Goal: Information Seeking & Learning: Check status

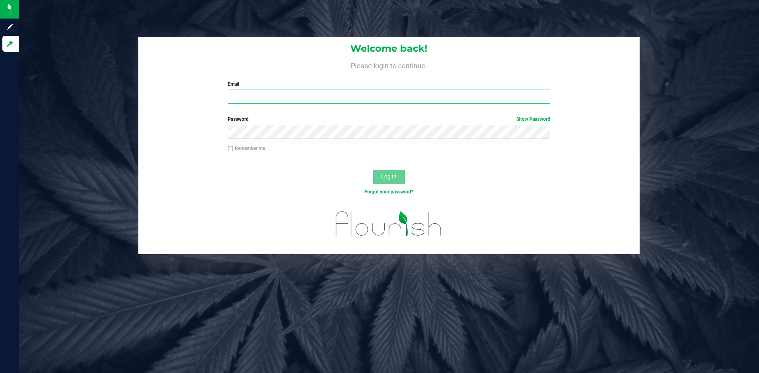
click at [270, 94] on input "Email" at bounding box center [389, 97] width 322 height 14
type input "[EMAIL_ADDRESS][DOMAIN_NAME]"
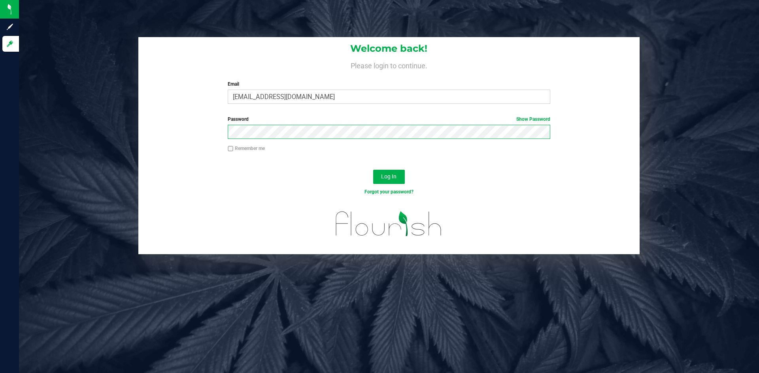
click at [373, 170] on button "Log In" at bounding box center [389, 177] width 32 height 14
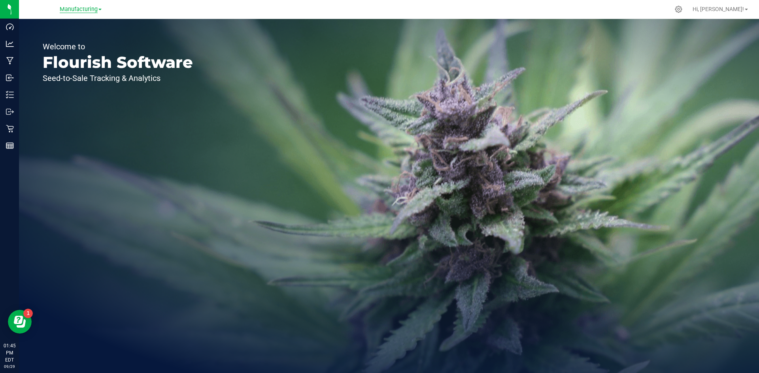
click at [86, 6] on span "Manufacturing" at bounding box center [79, 9] width 38 height 7
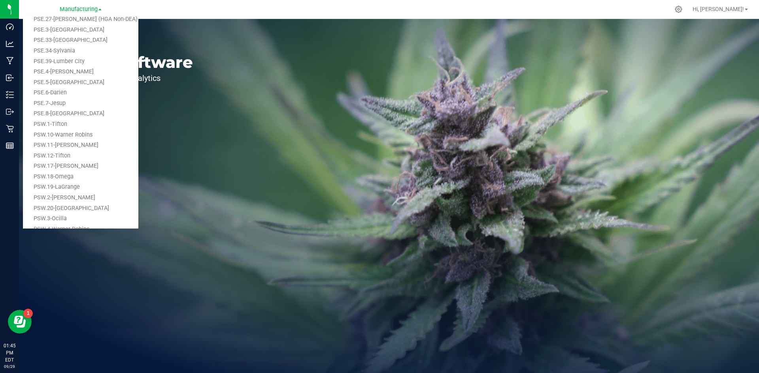
scroll to position [358, 0]
click at [74, 184] on link "PSW.5-[GEOGRAPHIC_DATA]" at bounding box center [80, 184] width 115 height 11
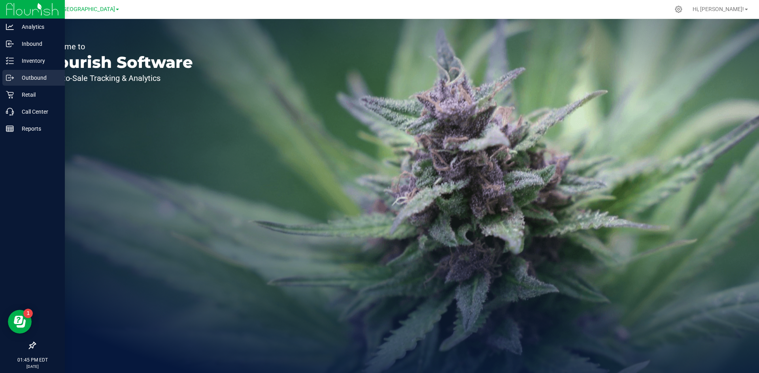
click at [26, 78] on p "Outbound" at bounding box center [37, 77] width 47 height 9
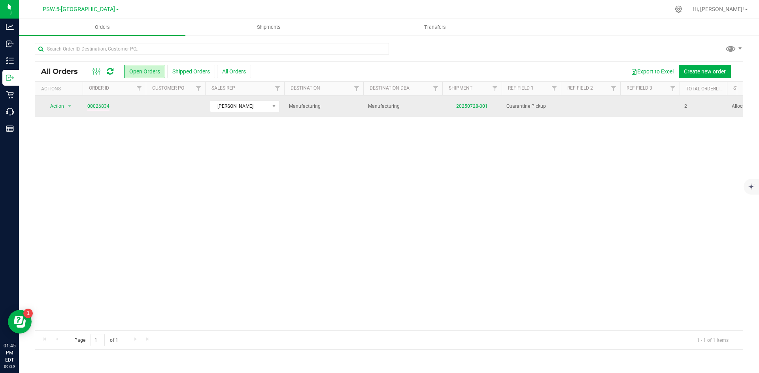
click at [99, 105] on link "00026834" at bounding box center [98, 107] width 22 height 8
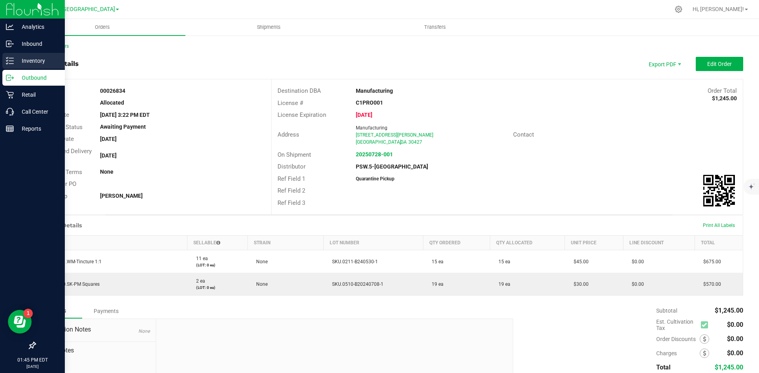
click at [15, 61] on p "Inventory" at bounding box center [37, 60] width 47 height 9
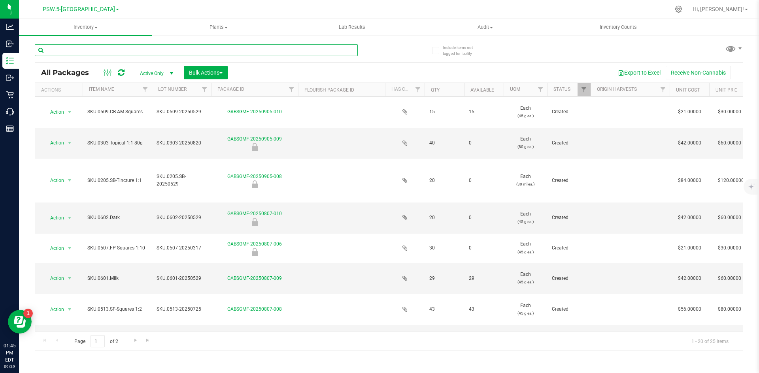
click at [118, 50] on input "text" at bounding box center [196, 50] width 323 height 12
type input "0510"
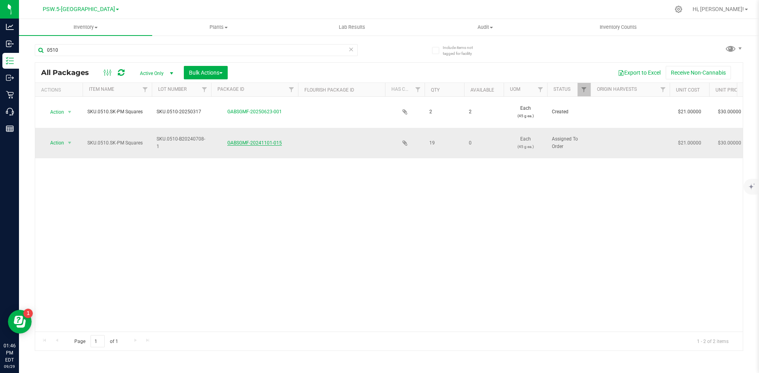
click at [239, 142] on link "GABSGMF-20241101-015" at bounding box center [254, 143] width 55 height 6
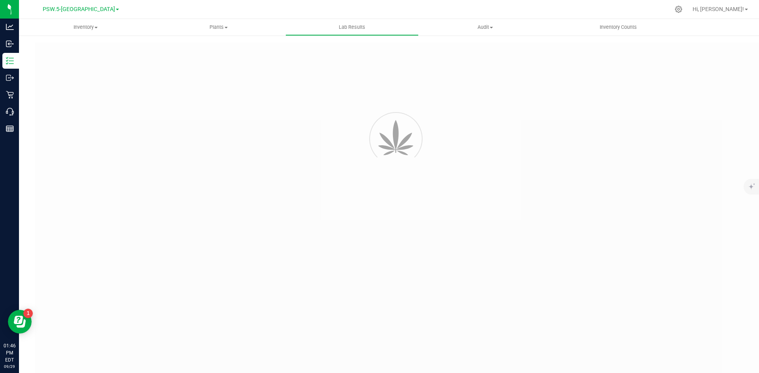
type input "GABSGMF-20240708-001"
type input "[PERSON_NAME]-070824-6357"
type input "GABSGMF-20240708-001"
type input "[DATE] 7:41 AM"
type input "[DATE]"
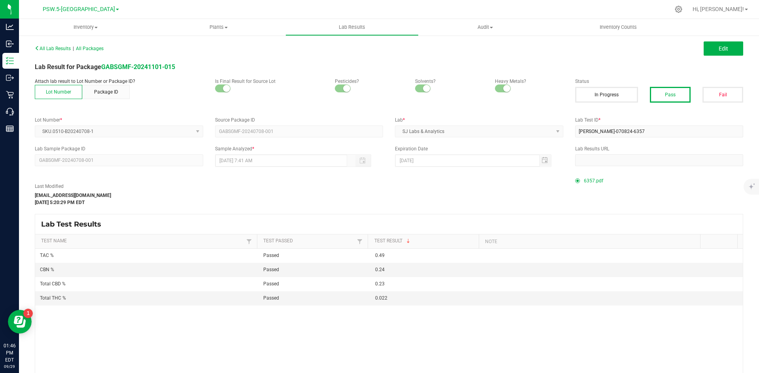
click at [586, 181] on span "6357.pdf" at bounding box center [593, 181] width 19 height 12
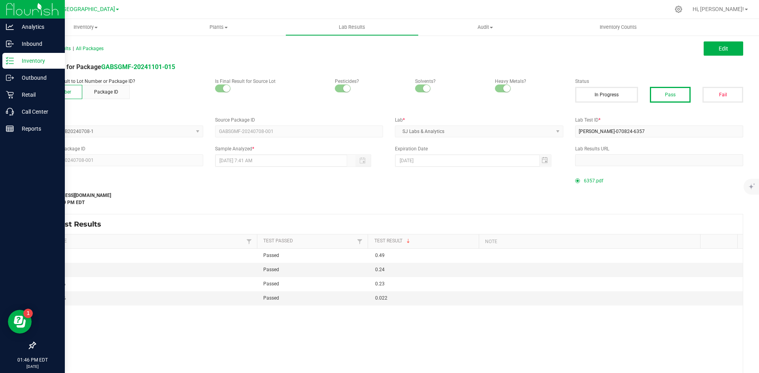
click at [14, 60] on p "Inventory" at bounding box center [37, 60] width 47 height 9
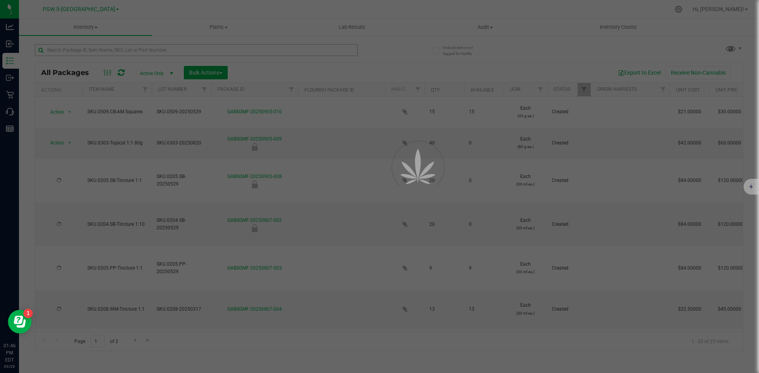
type input "[DATE]"
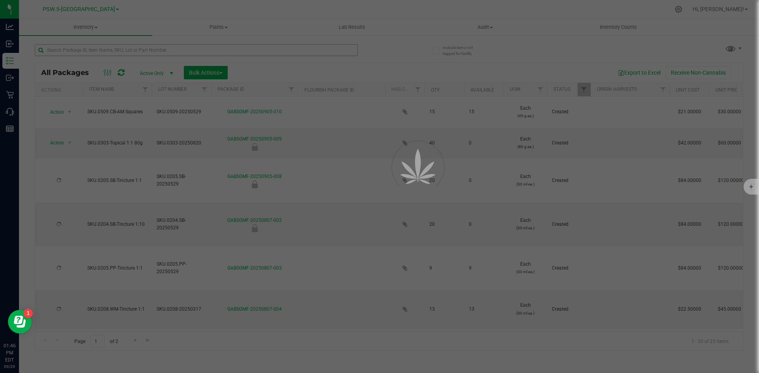
type input "[DATE]"
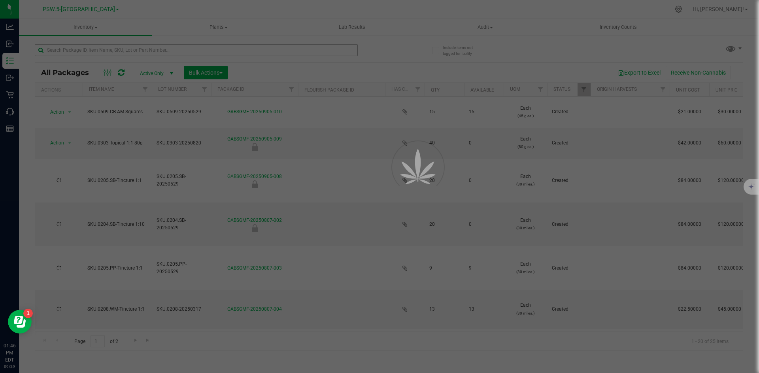
type input "[DATE]"
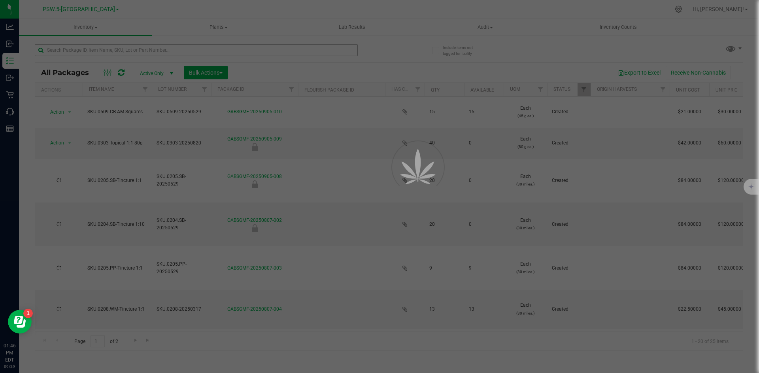
type input "[DATE]"
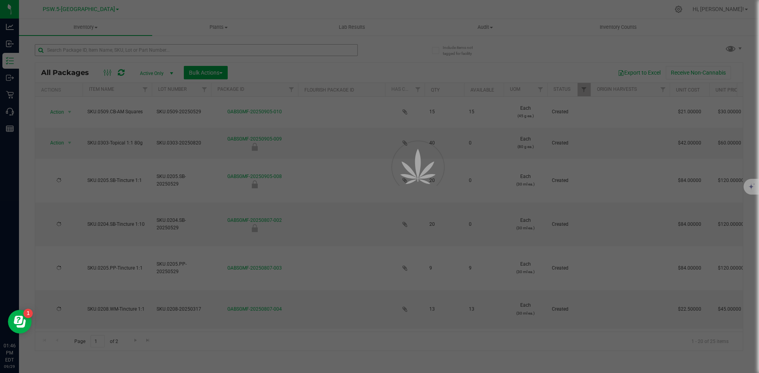
type input "[DATE]"
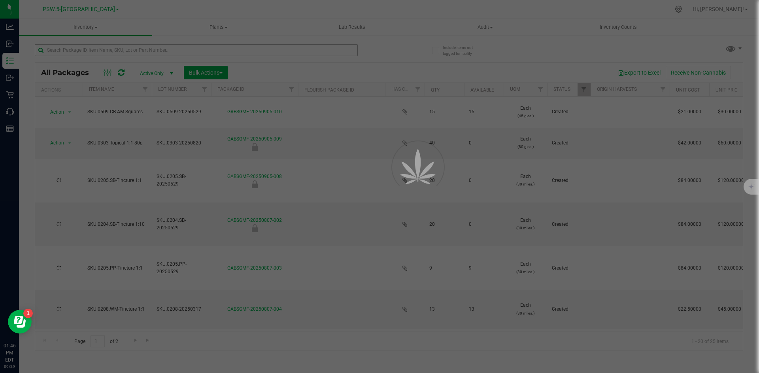
type input "[DATE]"
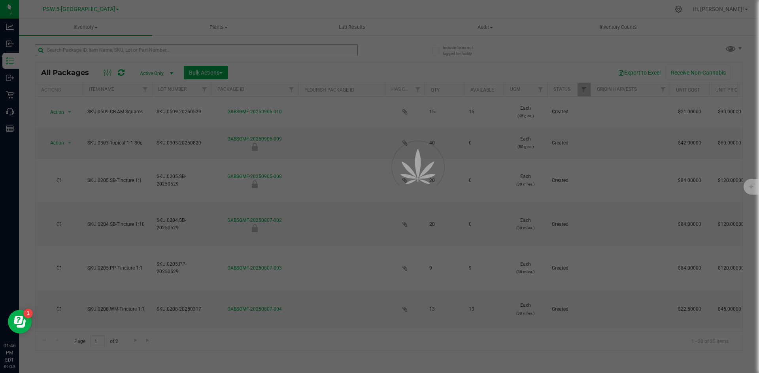
type input "[DATE]"
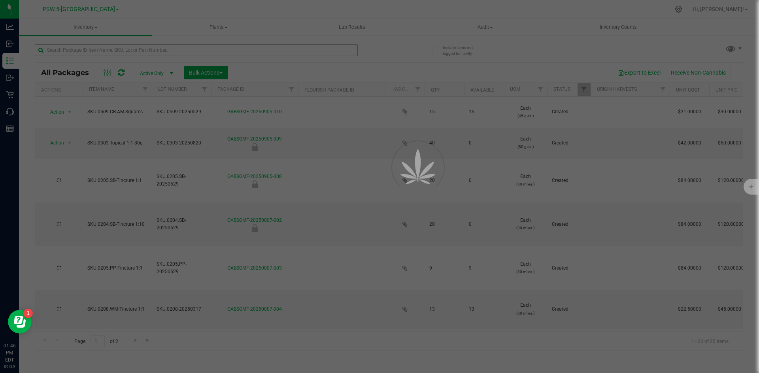
type input "[DATE]"
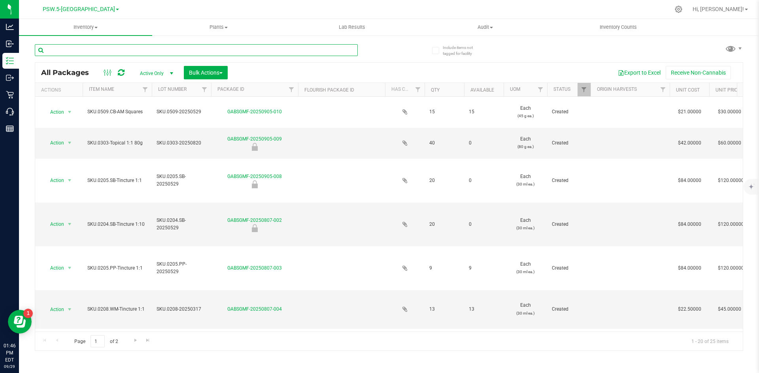
click at [75, 50] on input "text" at bounding box center [196, 50] width 323 height 12
type input "0211"
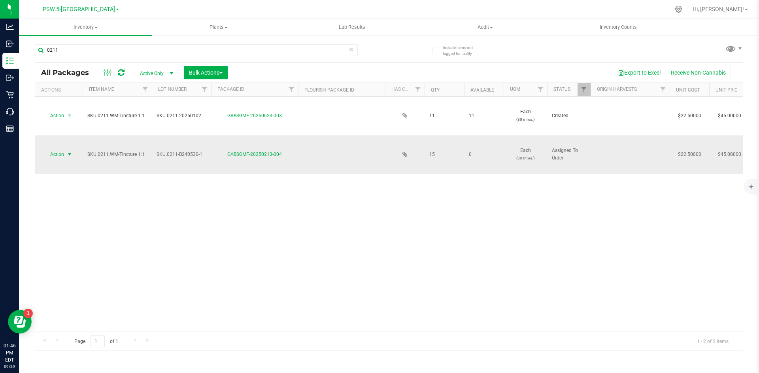
click at [66, 154] on span "select" at bounding box center [70, 154] width 10 height 11
click at [244, 156] on link "GABSGMF-20250213-004" at bounding box center [254, 155] width 55 height 6
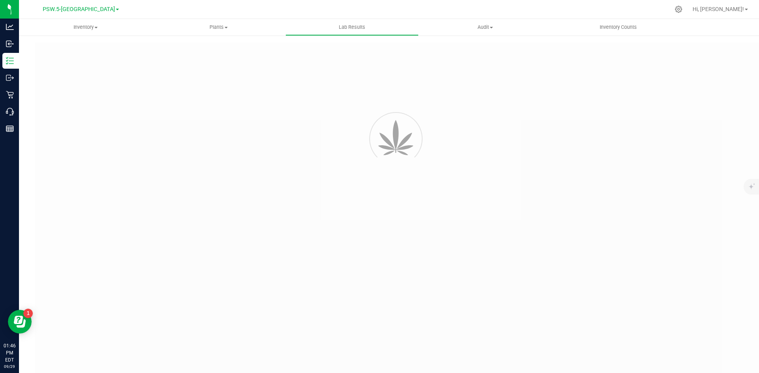
type input "GABSGMF-20240708-004"
type input "[PERSON_NAME]-070824-6355"
type input "GABSGMF-20240708-004"
type input "[DATE] 7:40 AM"
type input "[DATE]"
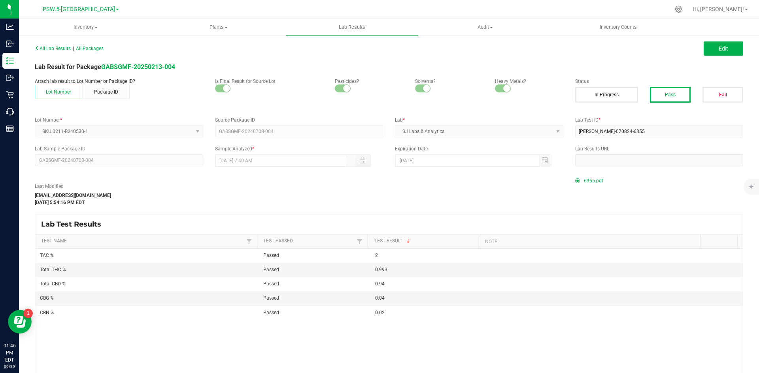
click at [584, 183] on span "6355.pdf" at bounding box center [593, 181] width 19 height 12
click at [89, 9] on span "PSW.5-[GEOGRAPHIC_DATA]" at bounding box center [79, 9] width 72 height 7
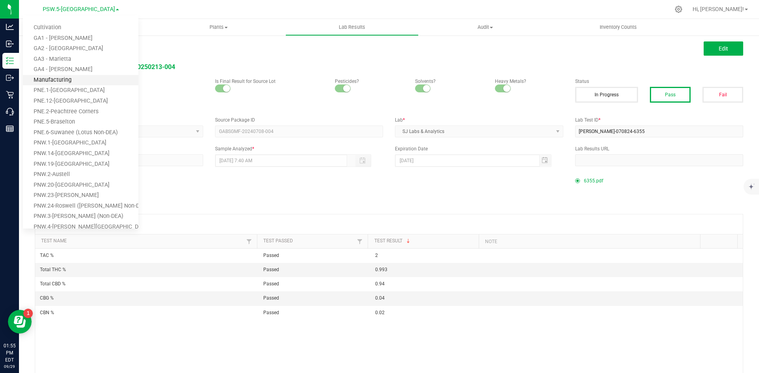
click at [77, 81] on link "Manufacturing" at bounding box center [80, 80] width 115 height 11
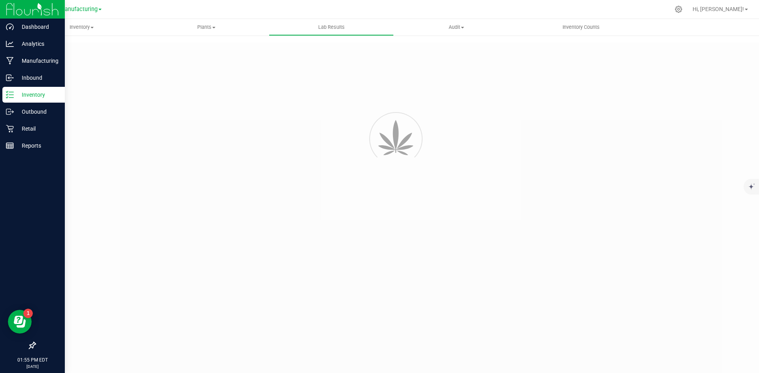
type input "GABSGMF-20240708-004"
type input "[PERSON_NAME]-070824-6355"
type input "GABSGMF-20240708-004"
type input "[DATE] 7:40 AM"
type input "[DATE]"
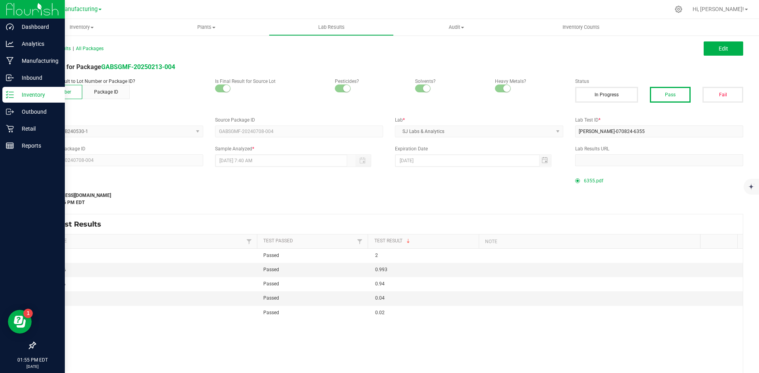
click at [13, 95] on line at bounding box center [11, 95] width 4 height 0
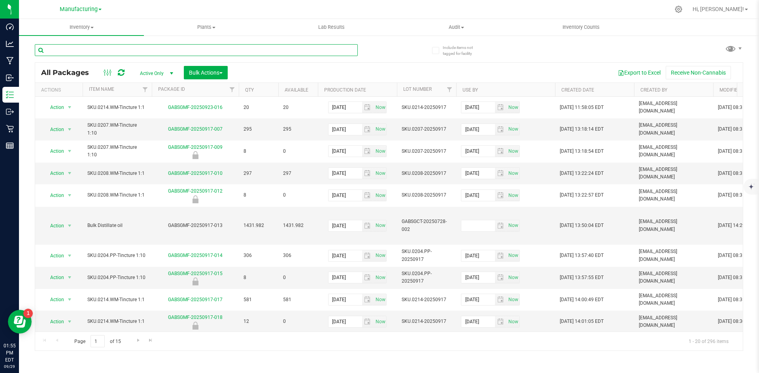
click at [87, 52] on input "text" at bounding box center [196, 50] width 323 height 12
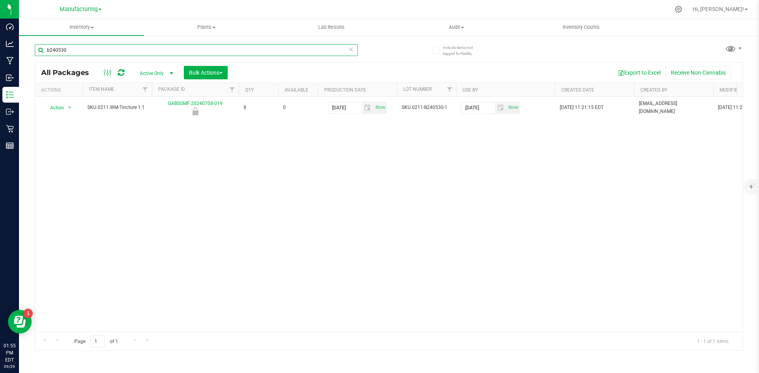
type input "b240530"
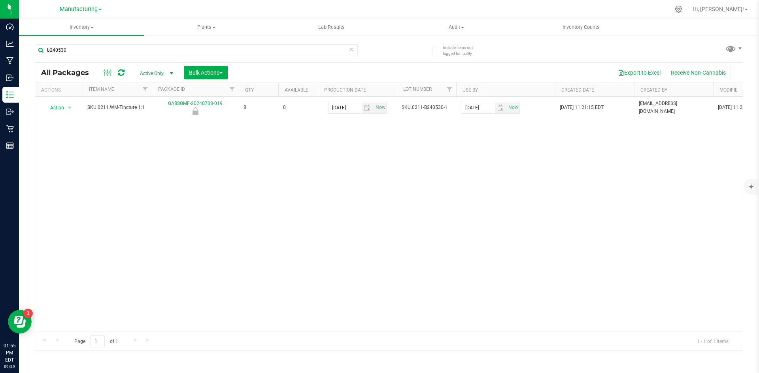
click at [162, 71] on span "Active Only" at bounding box center [154, 73] width 43 height 11
click at [154, 118] on li "All" at bounding box center [154, 121] width 43 height 12
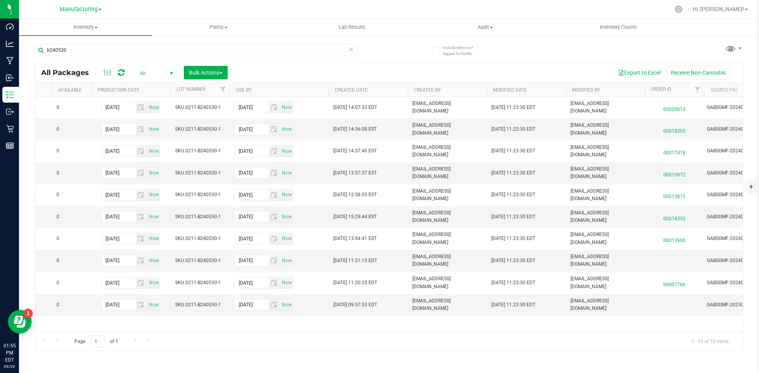
scroll to position [0, 223]
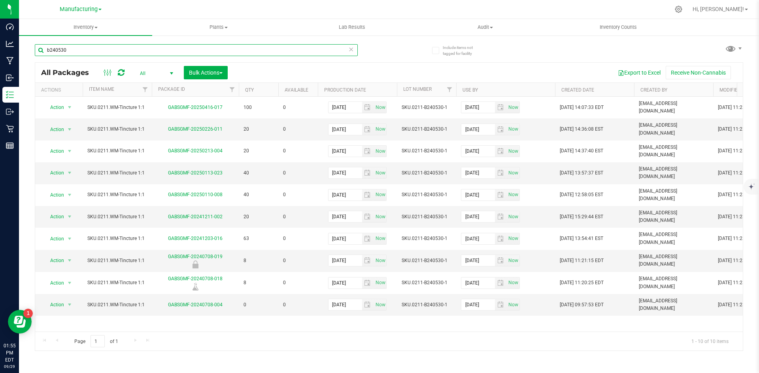
click at [69, 48] on input "b240530" at bounding box center [196, 50] width 323 height 12
drag, startPoint x: 72, startPoint y: 49, endPoint x: 39, endPoint y: 46, distance: 33.3
click at [39, 46] on input "b240530" at bounding box center [196, 50] width 323 height 12
paste input "SKU.0510- B20240708-1"
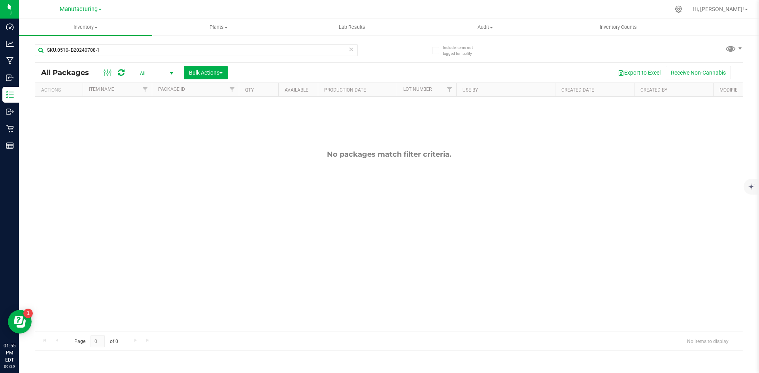
click at [142, 74] on span "All" at bounding box center [154, 73] width 43 height 11
click at [140, 120] on li "All" at bounding box center [154, 121] width 43 height 12
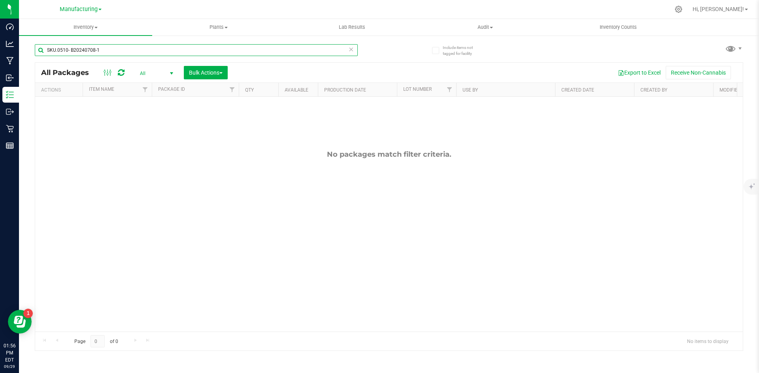
click at [90, 49] on input "SKU.0510- B20240708-1" at bounding box center [196, 50] width 323 height 12
click at [70, 50] on input "SKU.0510- B20240708-1" at bounding box center [196, 50] width 323 height 12
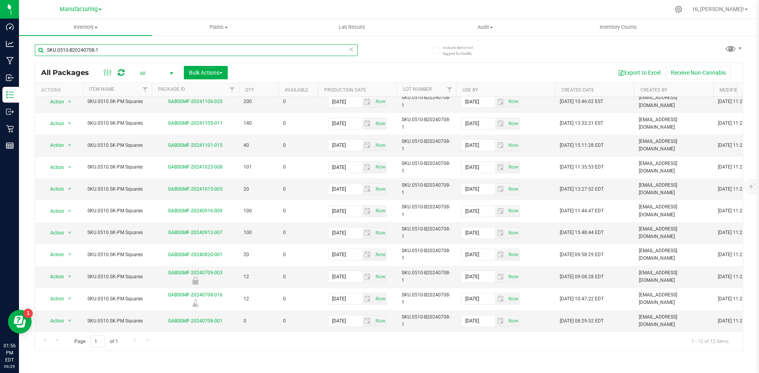
type input "SKU.0510-B20240708-1"
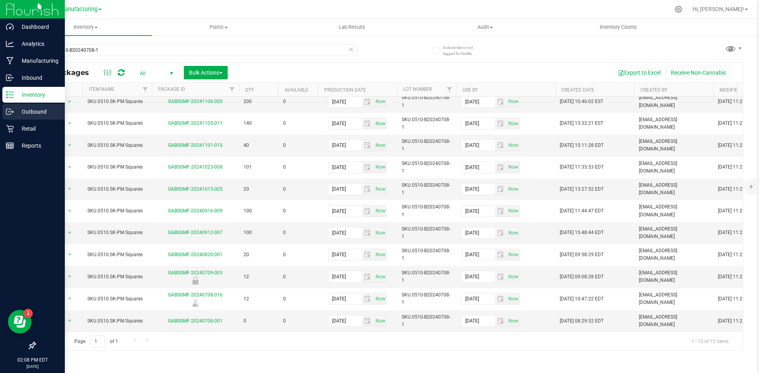
click at [9, 113] on icon at bounding box center [10, 112] width 8 height 8
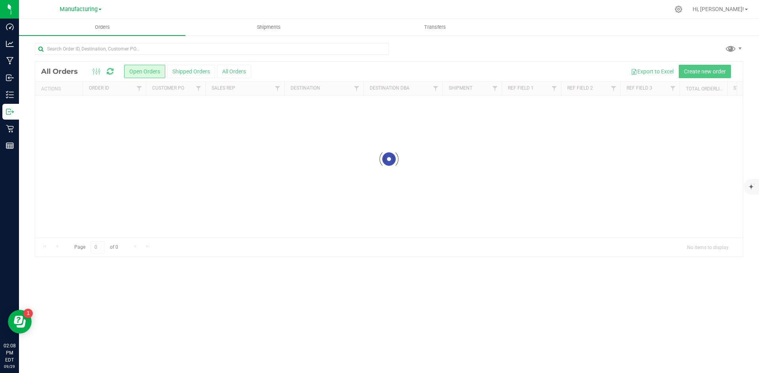
click at [81, 9] on span "Manufacturing" at bounding box center [79, 9] width 38 height 7
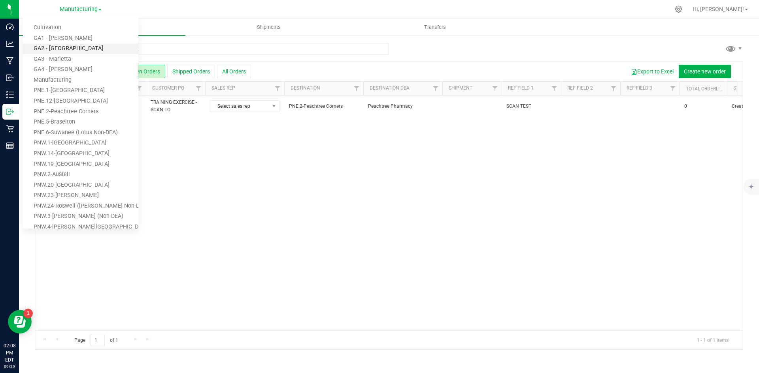
click at [109, 48] on link "GA2 - [GEOGRAPHIC_DATA]" at bounding box center [80, 48] width 115 height 11
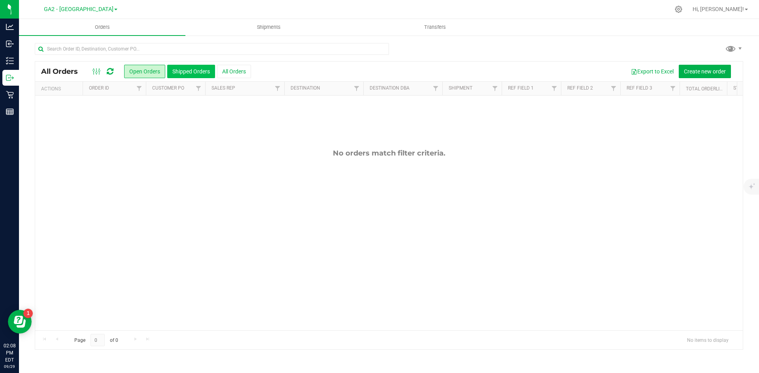
click at [198, 69] on button "Shipped Orders" at bounding box center [191, 71] width 48 height 13
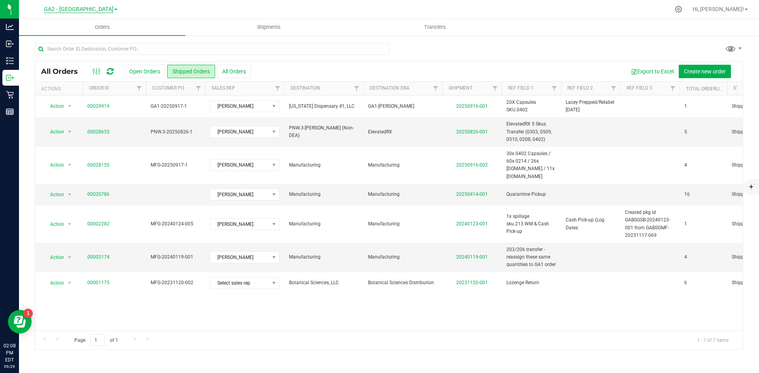
click at [91, 11] on span "GA2 - [GEOGRAPHIC_DATA]" at bounding box center [79, 9] width 70 height 7
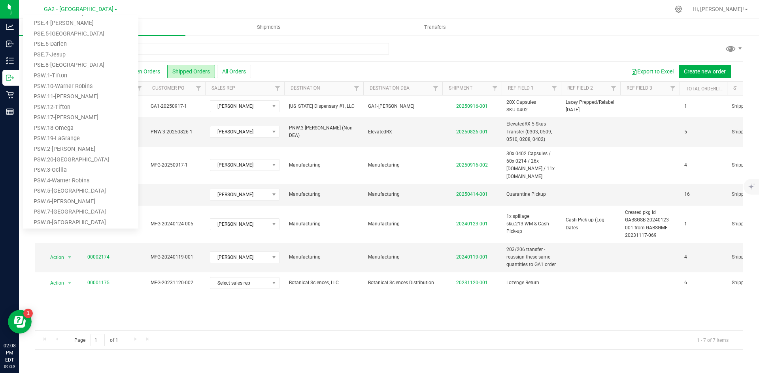
scroll to position [358, 0]
click at [78, 185] on link "PSW.5-[GEOGRAPHIC_DATA]" at bounding box center [80, 184] width 115 height 11
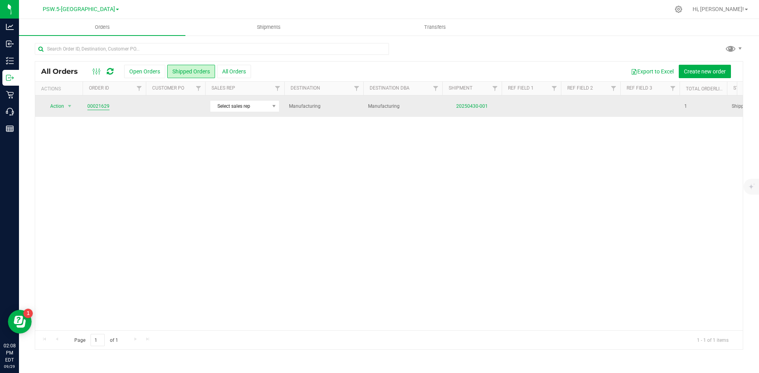
click at [99, 106] on link "00021629" at bounding box center [98, 107] width 22 height 8
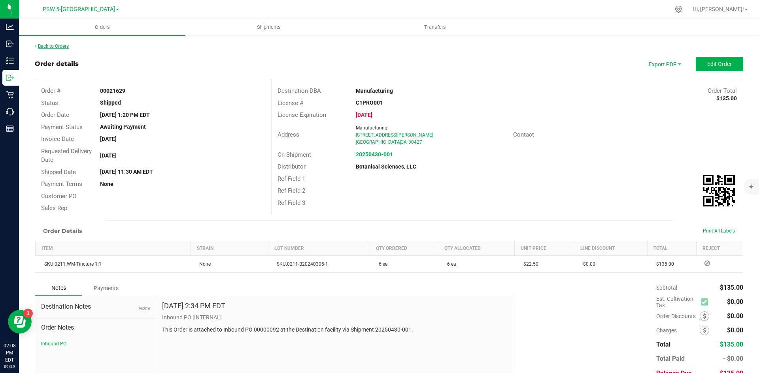
click at [61, 46] on link "Back to Orders" at bounding box center [52, 46] width 34 height 6
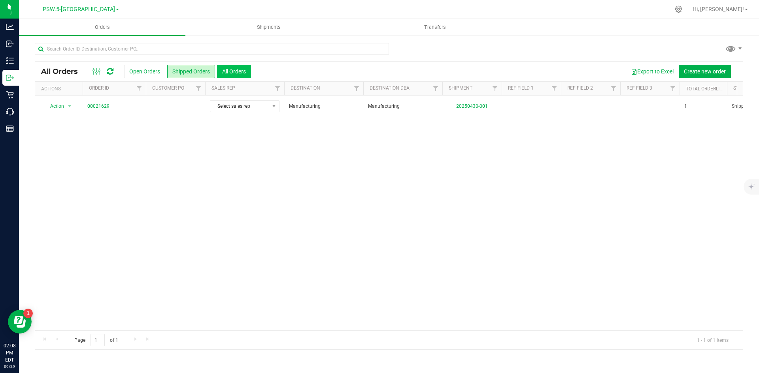
click at [231, 74] on button "All Orders" at bounding box center [234, 71] width 34 height 13
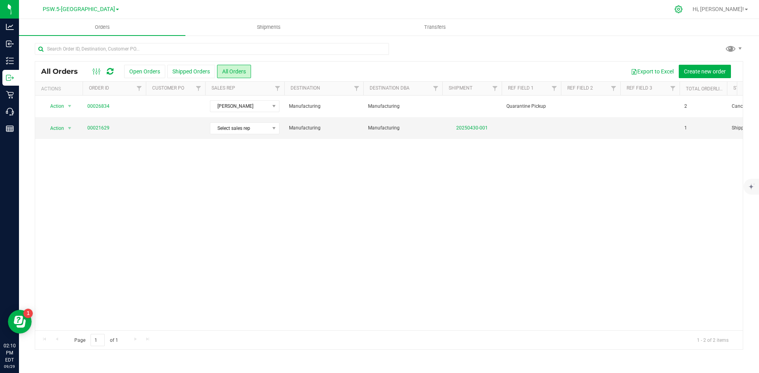
click at [683, 10] on icon at bounding box center [678, 9] width 8 height 8
click at [682, 9] on icon at bounding box center [679, 10] width 8 height 8
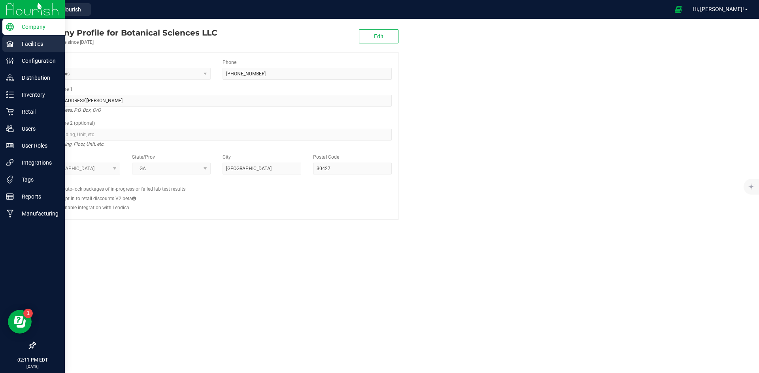
click at [25, 44] on p "Facilities" at bounding box center [37, 43] width 47 height 9
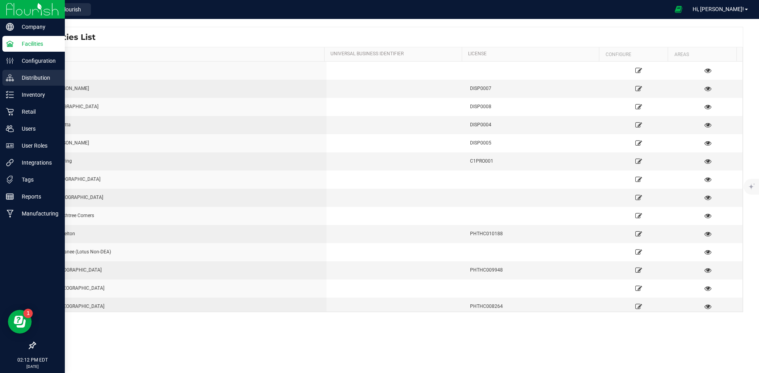
click at [29, 78] on p "Distribution" at bounding box center [37, 77] width 47 height 9
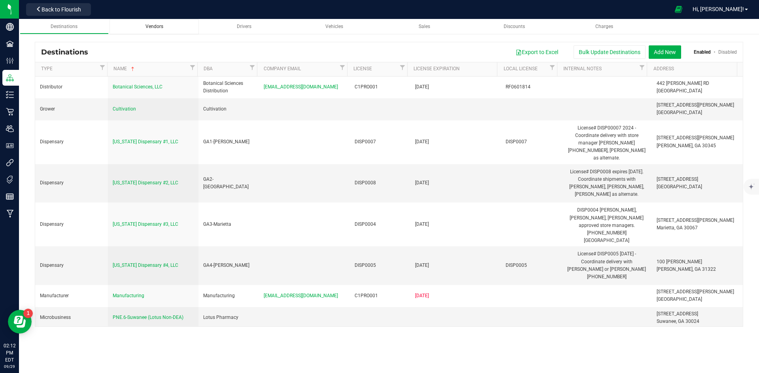
click at [154, 26] on span "Vendors" at bounding box center [154, 27] width 18 height 6
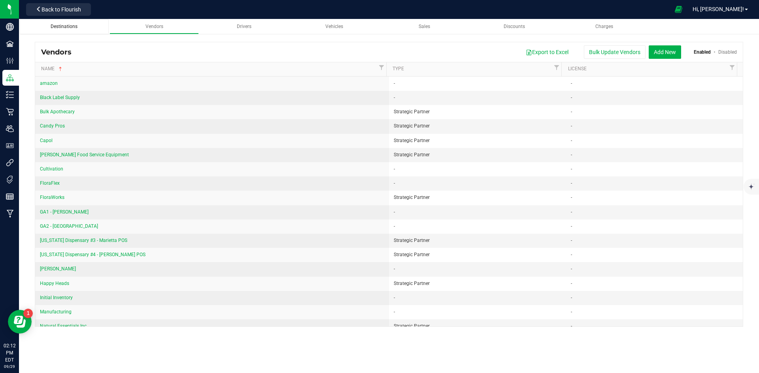
click at [60, 25] on span "Destinations" at bounding box center [64, 27] width 27 height 6
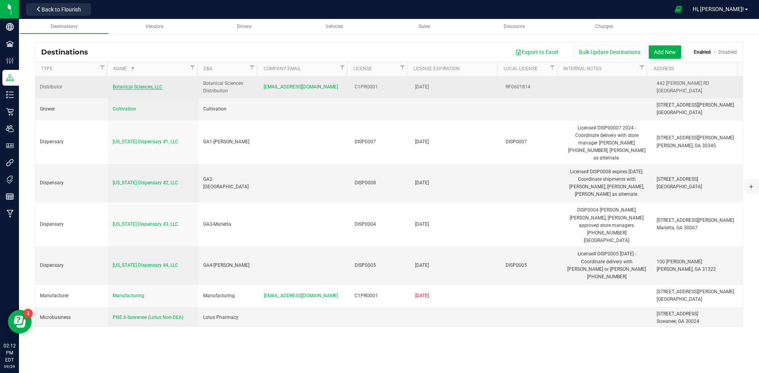
click at [126, 85] on span "Botanical Sciences, LLC" at bounding box center [138, 87] width 50 height 6
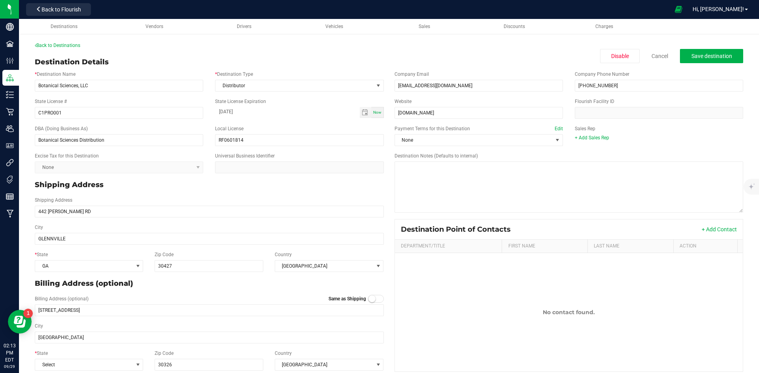
click at [130, 53] on div "Back to Destinations Destination Details Disable Cancel Save destination * Dest…" at bounding box center [389, 209] width 708 height 334
click at [52, 7] on span "Back to Flourish" at bounding box center [61, 9] width 40 height 6
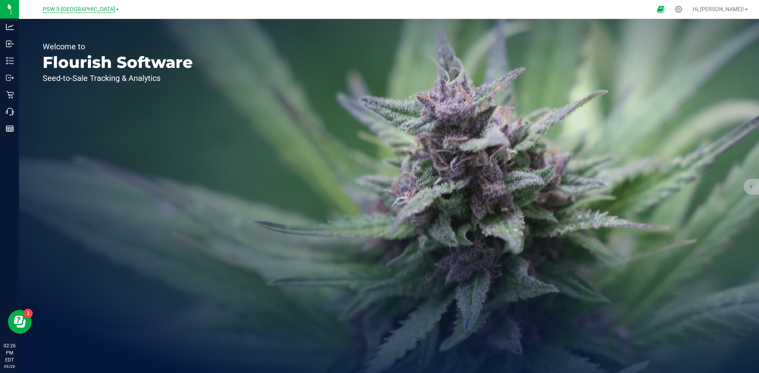
click at [77, 11] on span "PSW.5-[GEOGRAPHIC_DATA]" at bounding box center [79, 9] width 72 height 7
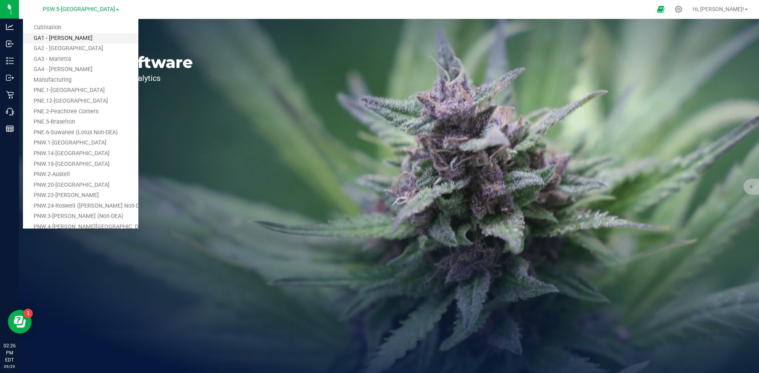
click at [66, 38] on link "GA1 - [PERSON_NAME]" at bounding box center [80, 38] width 115 height 11
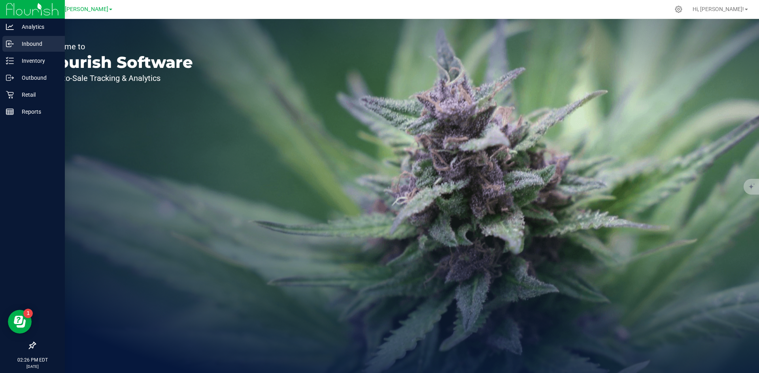
click at [15, 43] on p "Inbound" at bounding box center [37, 43] width 47 height 9
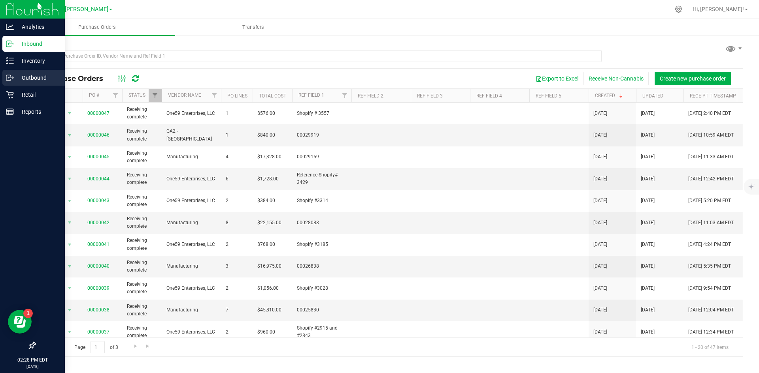
click at [35, 77] on p "Outbound" at bounding box center [37, 77] width 47 height 9
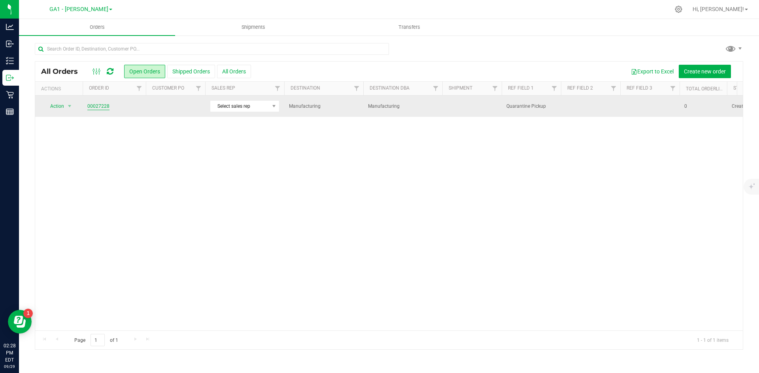
click at [99, 105] on link "00027228" at bounding box center [98, 107] width 22 height 8
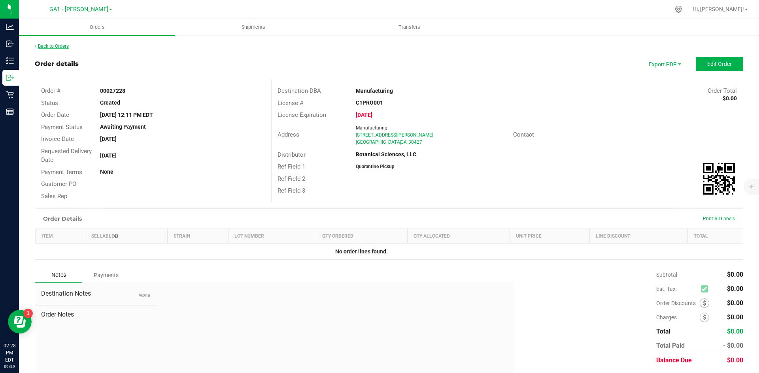
click at [43, 45] on link "Back to Orders" at bounding box center [52, 46] width 34 height 6
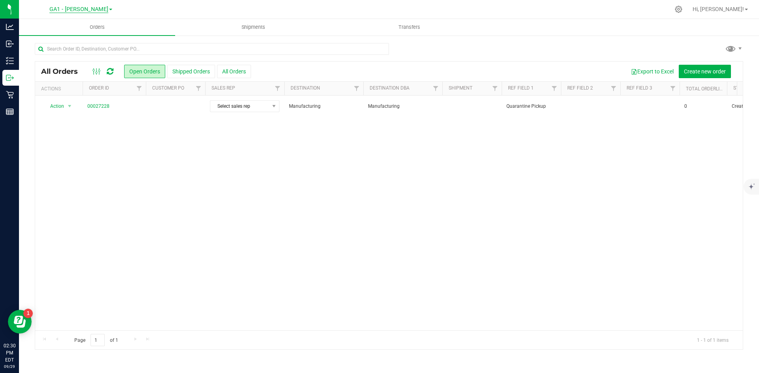
click at [92, 8] on span "GA1 - [PERSON_NAME]" at bounding box center [78, 9] width 59 height 7
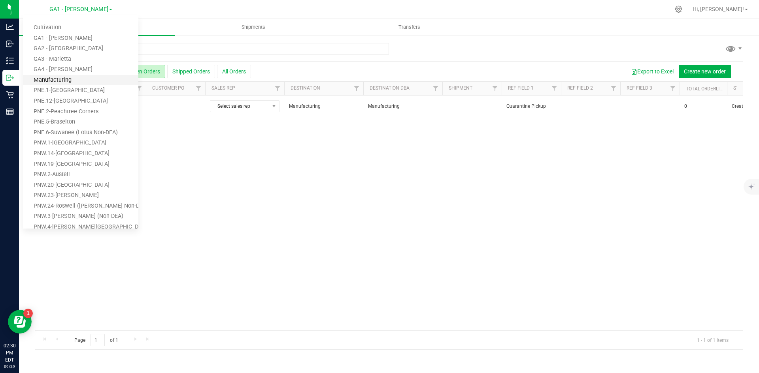
click at [72, 80] on link "Manufacturing" at bounding box center [80, 80] width 115 height 11
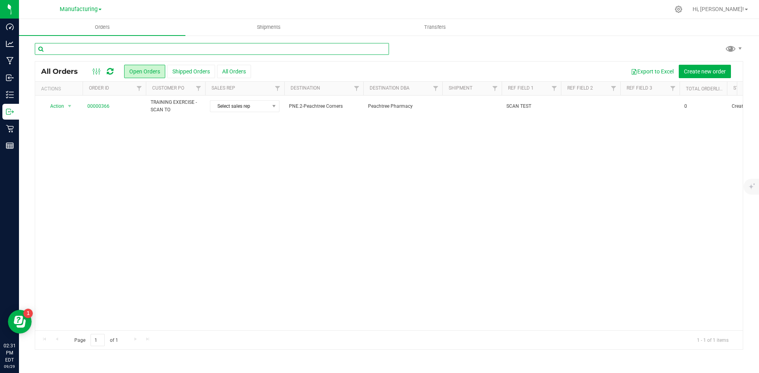
click at [91, 49] on input "text" at bounding box center [212, 49] width 354 height 12
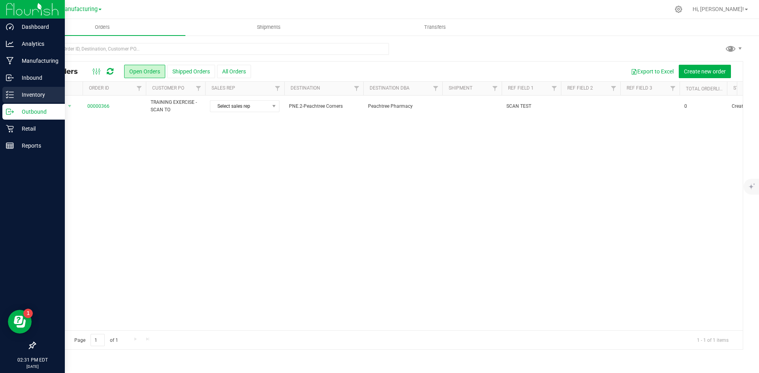
click at [15, 94] on p "Inventory" at bounding box center [37, 94] width 47 height 9
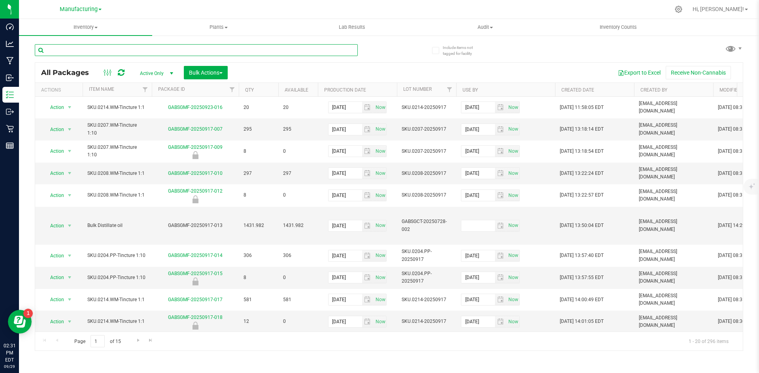
click at [92, 49] on input "text" at bounding box center [196, 50] width 323 height 12
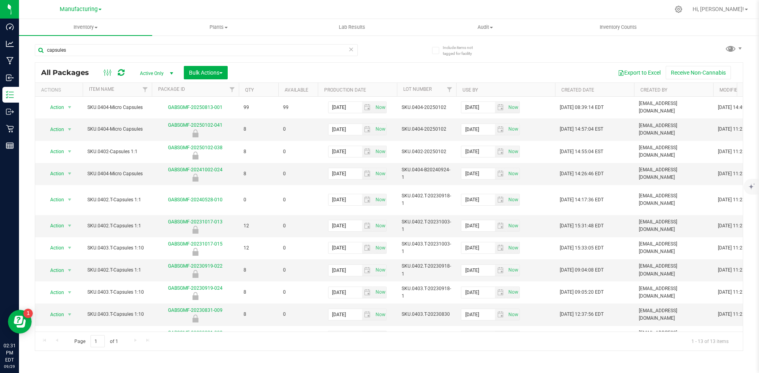
click at [160, 69] on span "Active Only" at bounding box center [154, 73] width 43 height 11
click at [156, 74] on span "Active Only" at bounding box center [154, 73] width 43 height 11
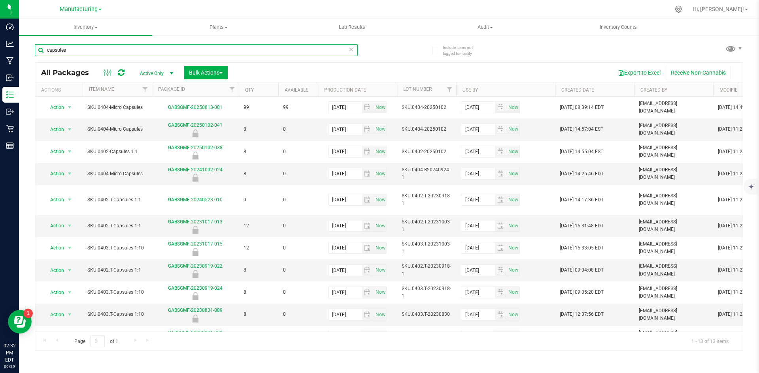
drag, startPoint x: 83, startPoint y: 52, endPoint x: 74, endPoint y: 52, distance: 8.7
click at [82, 52] on input "capsules" at bounding box center [196, 50] width 323 height 12
drag, startPoint x: 72, startPoint y: 50, endPoint x: -5, endPoint y: 45, distance: 76.8
click at [0, 45] on html "Dashboard Analytics Manufacturing Inbound Inventory Outbound Retail Reports 02:…" at bounding box center [379, 186] width 759 height 373
type input "0402"
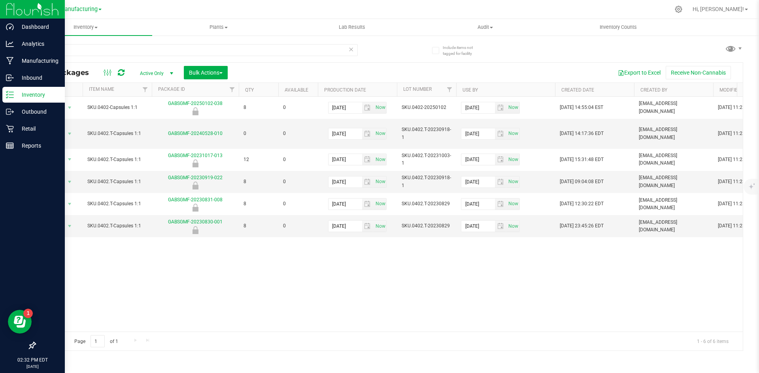
click at [12, 94] on icon at bounding box center [10, 95] width 8 height 8
click at [9, 110] on icon at bounding box center [10, 112] width 8 height 8
